Goal: Task Accomplishment & Management: Use online tool/utility

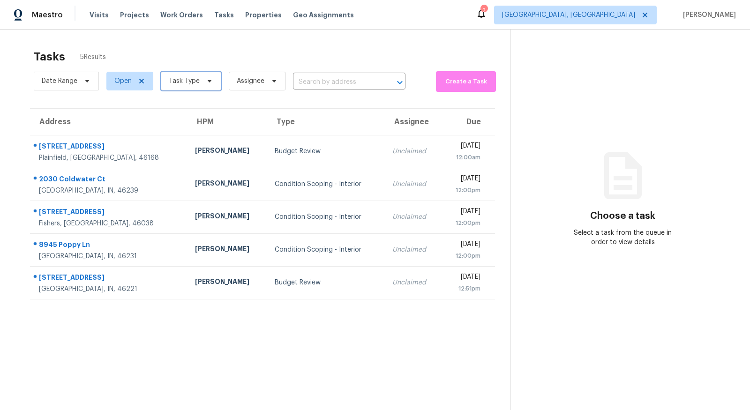
click at [201, 72] on span "Task Type" at bounding box center [191, 81] width 60 height 19
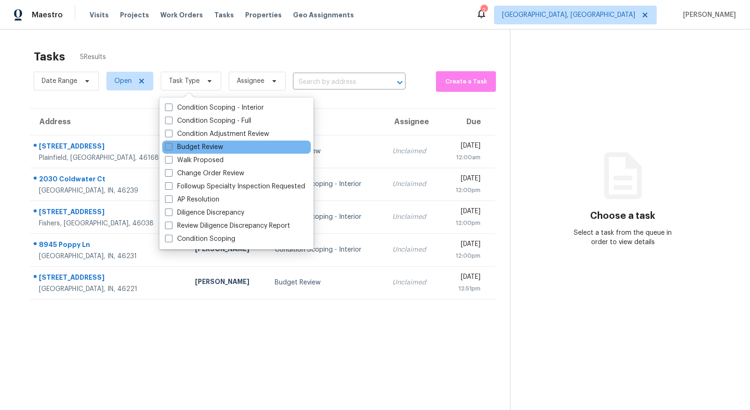
click at [178, 144] on label "Budget Review" at bounding box center [194, 147] width 58 height 9
click at [171, 144] on input "Budget Review" at bounding box center [168, 146] width 6 height 6
checkbox input "true"
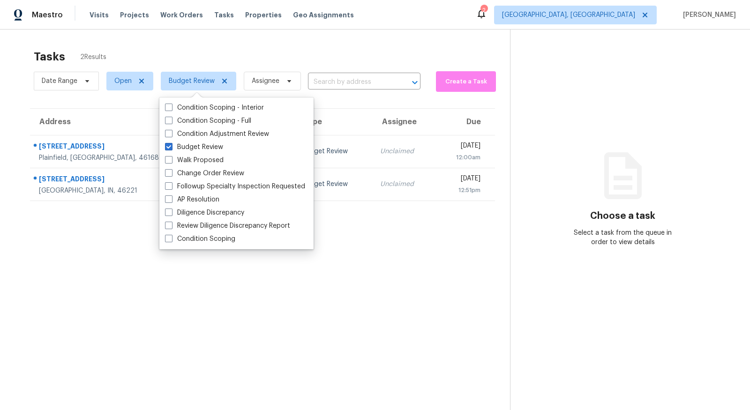
click at [65, 269] on section "Tasks 2 Results Date Range Open Budget Review Assignee ​ Create a Task Address …" at bounding box center [262, 242] width 495 height 395
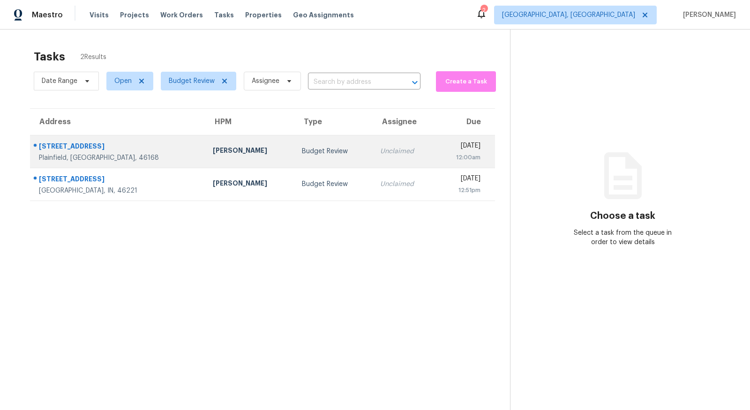
click at [436, 138] on td "Wed, Aug 20th 2025 12:00am" at bounding box center [466, 151] width 60 height 33
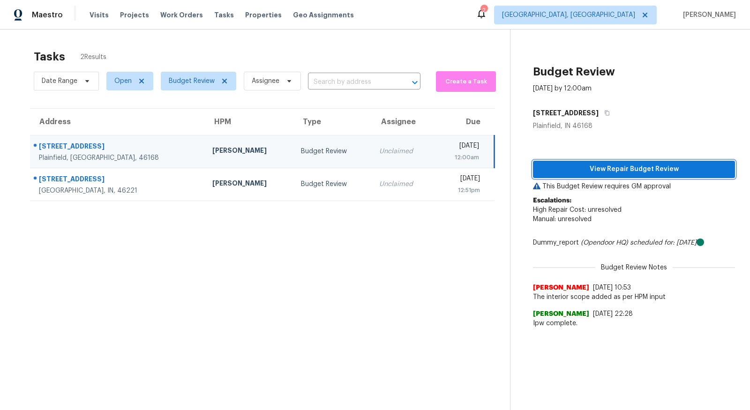
click at [605, 173] on span "View Repair Budget Review" at bounding box center [634, 170] width 187 height 12
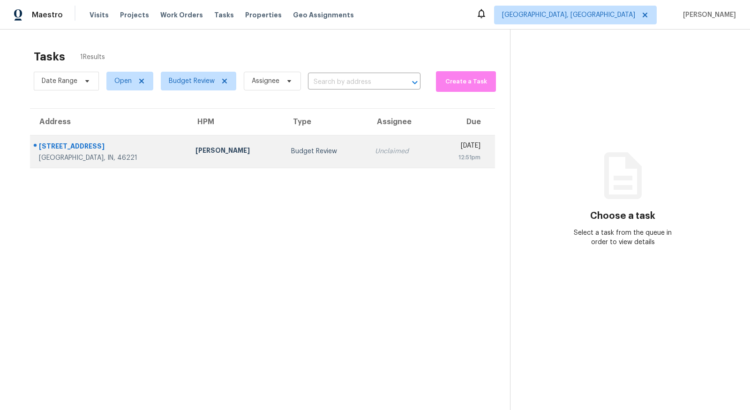
click at [74, 150] on div "[STREET_ADDRESS]" at bounding box center [110, 148] width 142 height 12
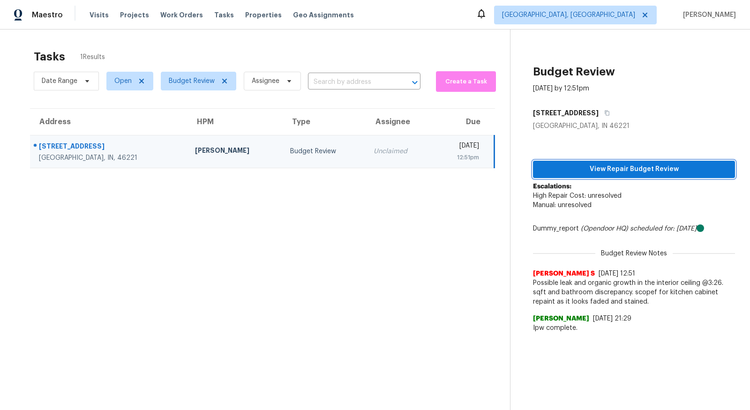
click at [617, 173] on span "View Repair Budget Review" at bounding box center [634, 170] width 187 height 12
click at [580, 168] on span "View Repair Budget Review" at bounding box center [634, 170] width 187 height 12
click at [572, 171] on span "View Repair Budget Review" at bounding box center [634, 170] width 187 height 12
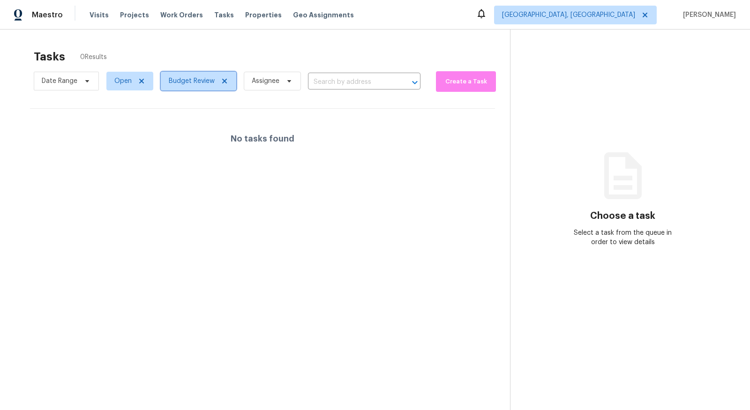
click at [220, 75] on span "Budget Review" at bounding box center [198, 81] width 75 height 19
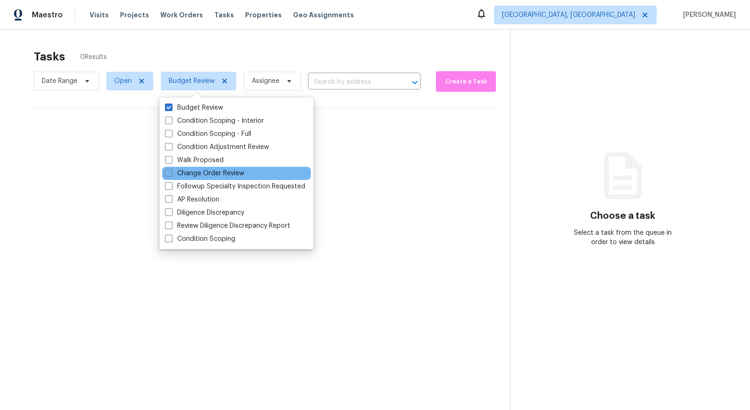
click at [191, 179] on div "Change Order Review" at bounding box center [236, 173] width 149 height 13
click at [192, 171] on label "Change Order Review" at bounding box center [204, 173] width 79 height 9
click at [171, 171] on input "Change Order Review" at bounding box center [168, 172] width 6 height 6
checkbox input "true"
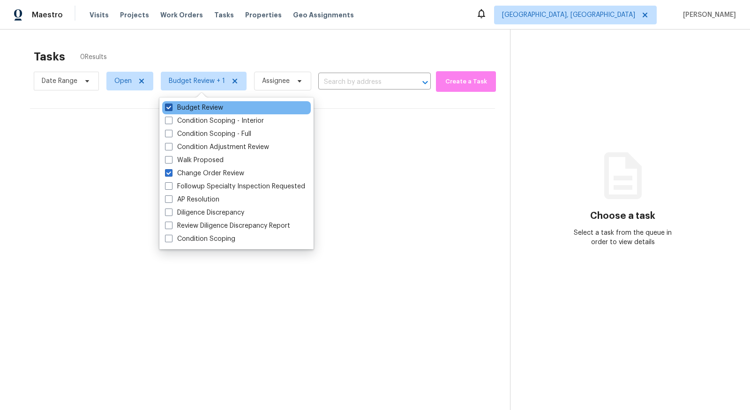
click at [180, 108] on label "Budget Review" at bounding box center [194, 107] width 58 height 9
click at [171, 108] on input "Budget Review" at bounding box center [168, 106] width 6 height 6
checkbox input "false"
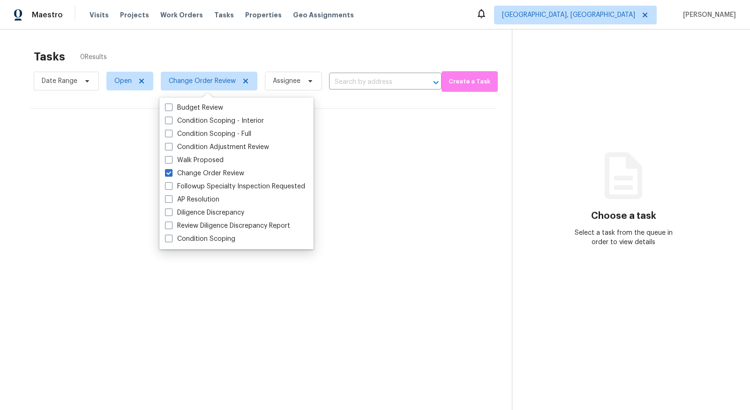
click at [397, 256] on section "Tasks 0 Results Date Range Open Change Order Review Assignee ​ Create a Task No…" at bounding box center [263, 242] width 497 height 395
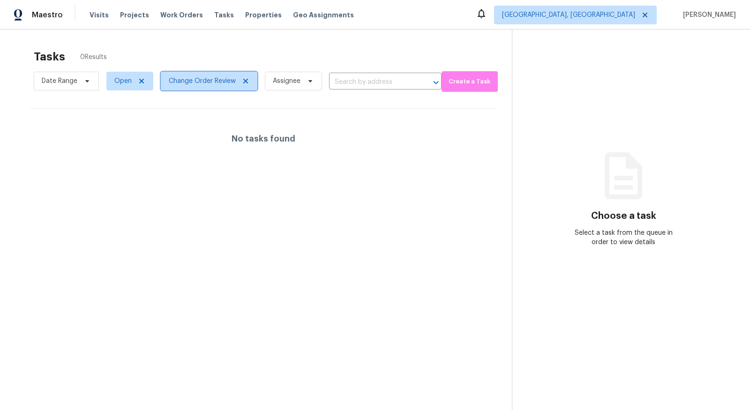
click at [246, 79] on icon at bounding box center [245, 81] width 5 height 5
